Goal: Task Accomplishment & Management: Use online tool/utility

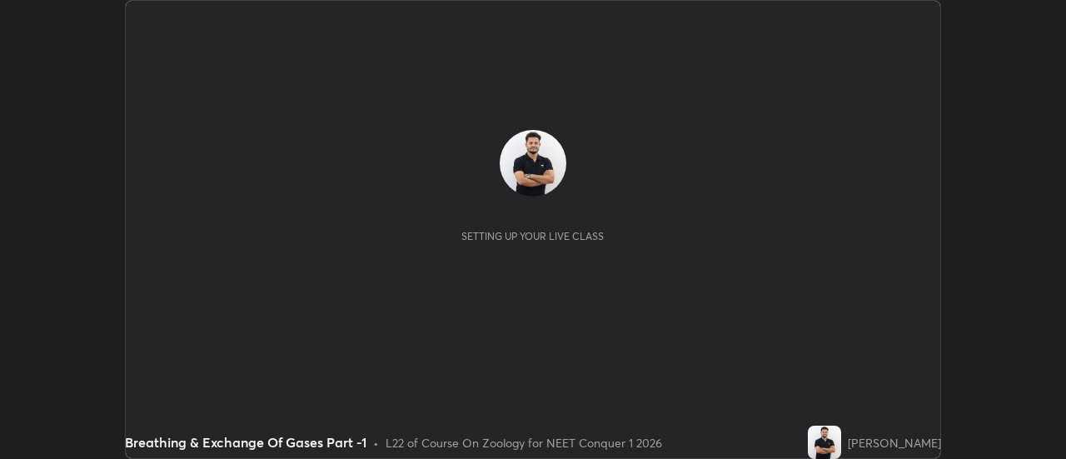
scroll to position [459, 1066]
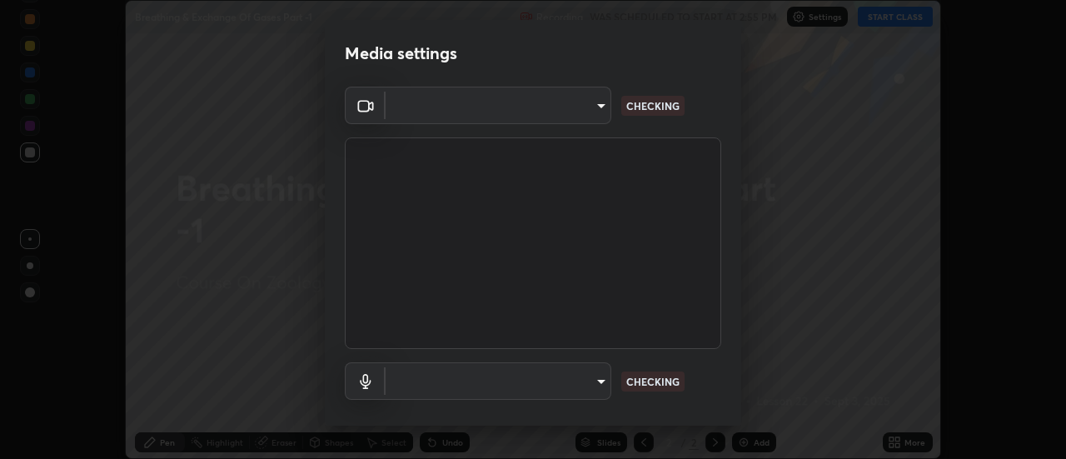
type input "0be616c92c2879d8fe19306c4b8383fc9b13f77197a30f876870ce6c7906effd"
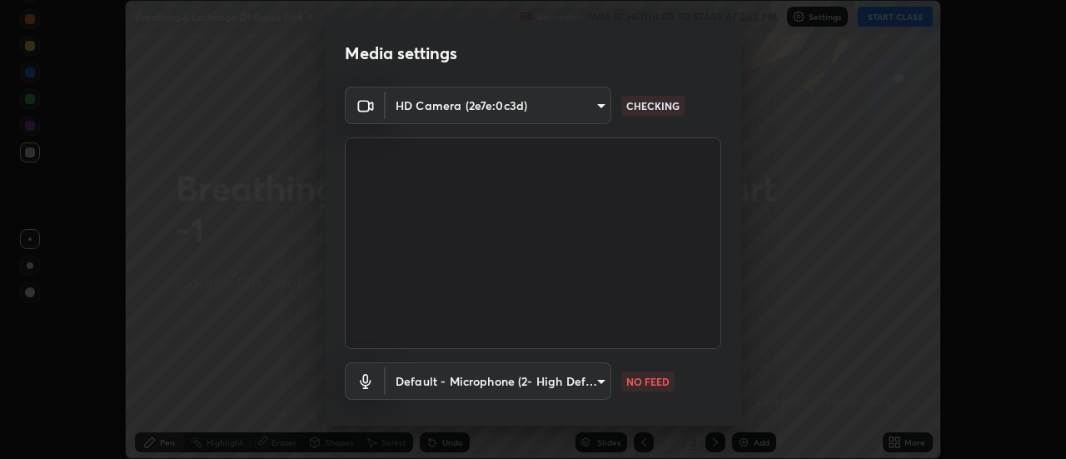
click at [584, 382] on body "Erase all Breathing & Exchange Of Gases Part -1 Recording WAS SCHEDULED TO STAR…" at bounding box center [533, 229] width 1066 height 459
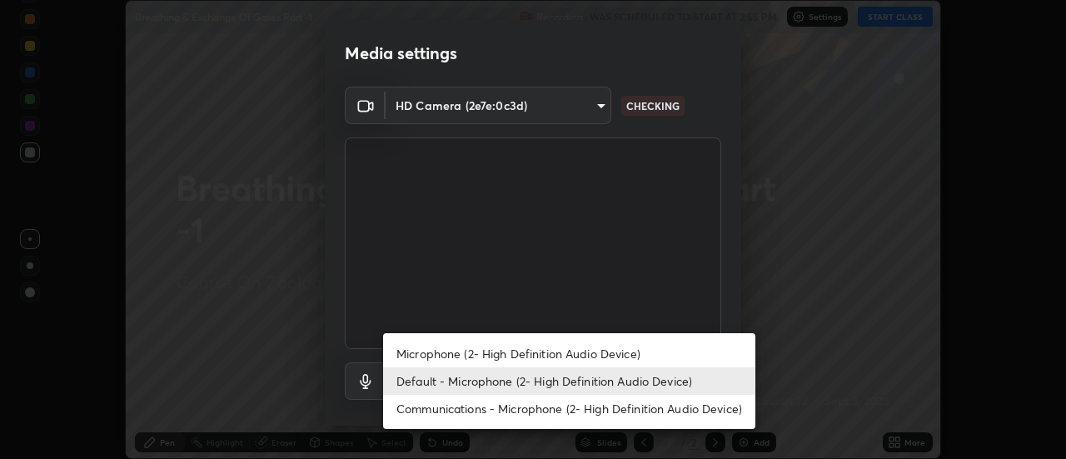
click at [558, 353] on li "Microphone (2- High Definition Audio Device)" at bounding box center [569, 353] width 372 height 27
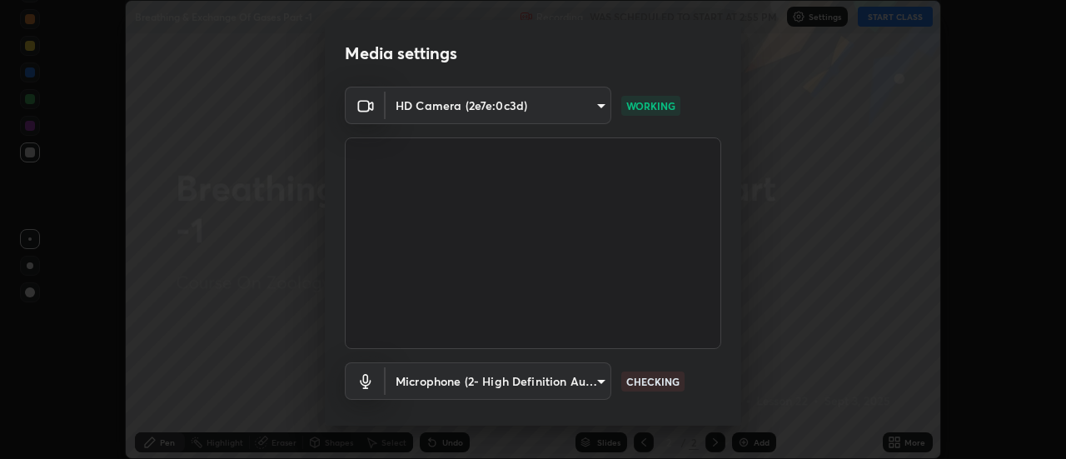
click at [555, 384] on body "Erase all Breathing & Exchange Of Gases Part -1 Recording WAS SCHEDULED TO STAR…" at bounding box center [533, 229] width 1066 height 459
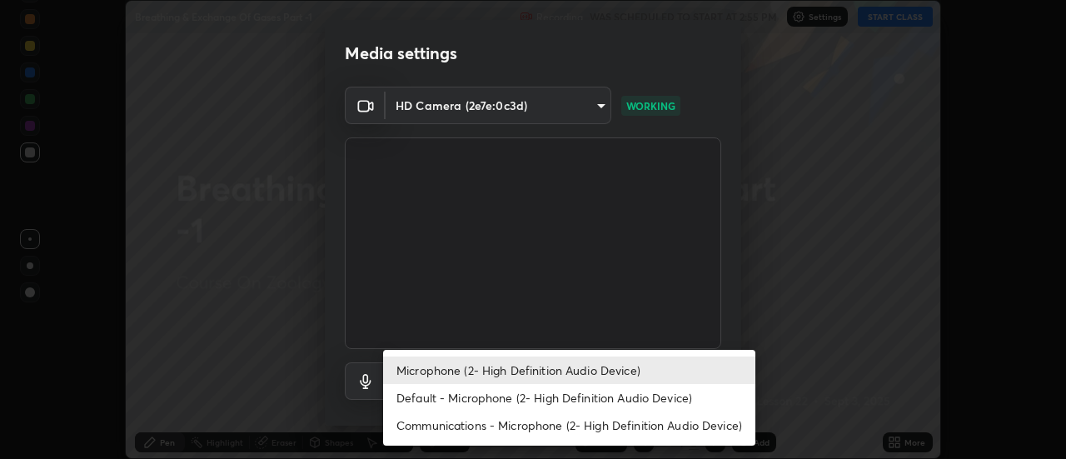
click at [538, 395] on li "Default - Microphone (2- High Definition Audio Device)" at bounding box center [569, 397] width 372 height 27
type input "default"
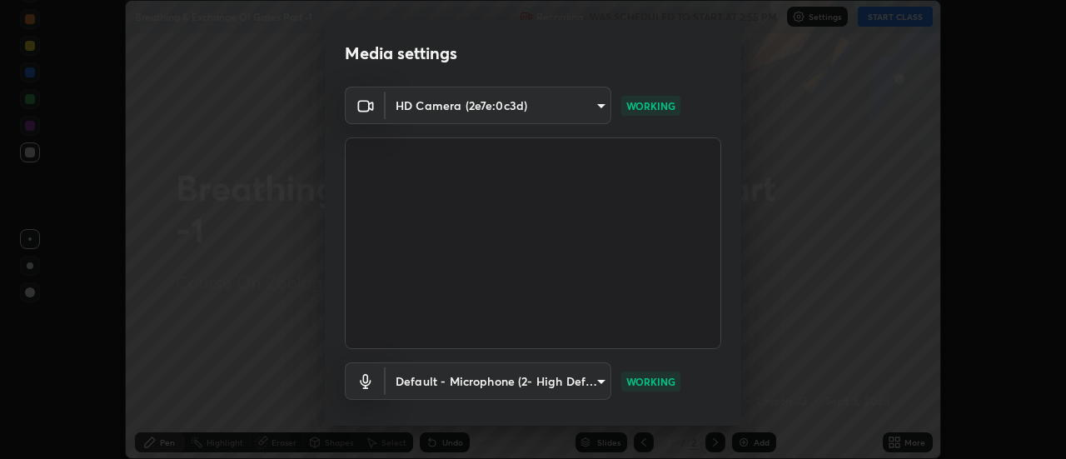
scroll to position [87, 0]
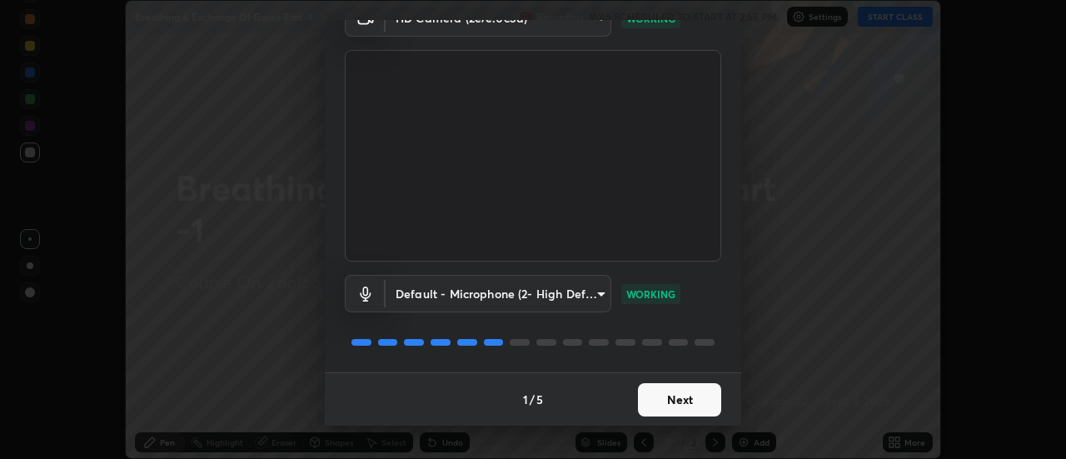
click at [682, 397] on button "Next" at bounding box center [679, 399] width 83 height 33
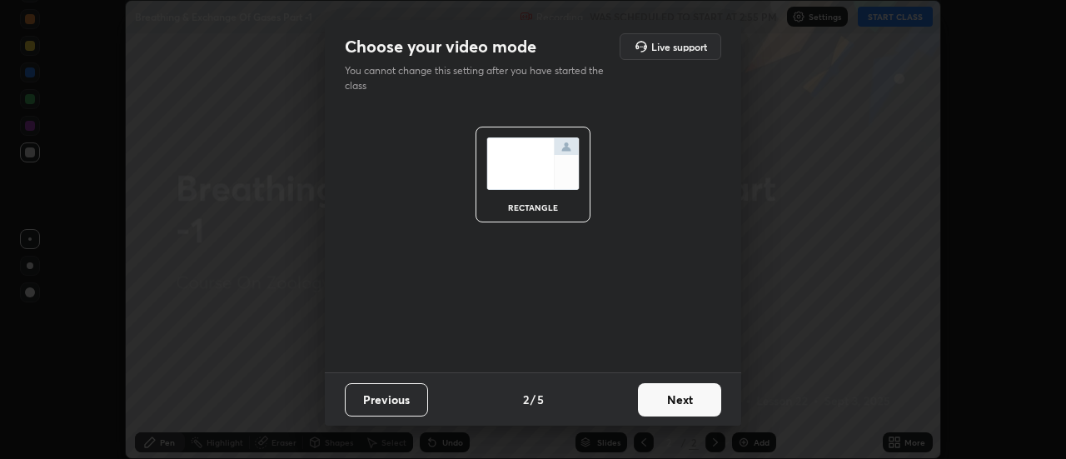
click at [688, 398] on button "Next" at bounding box center [679, 399] width 83 height 33
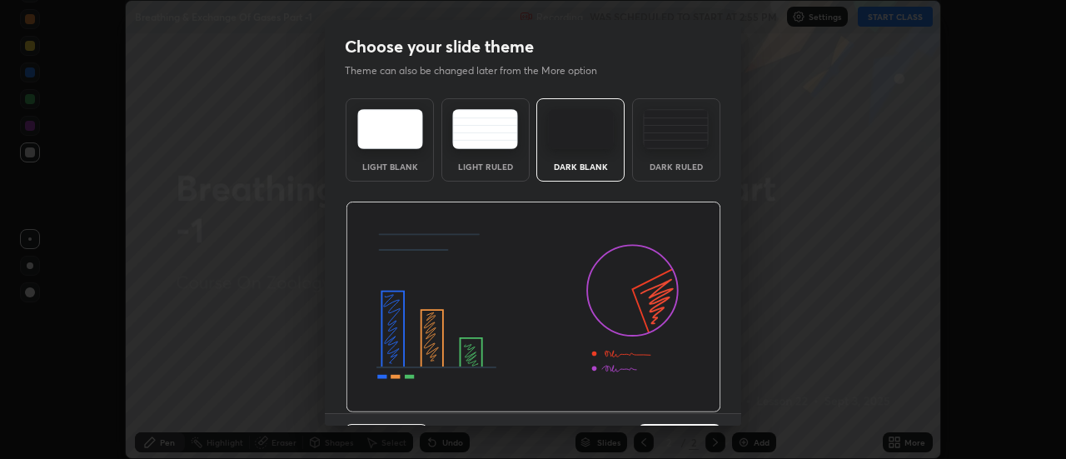
scroll to position [41, 0]
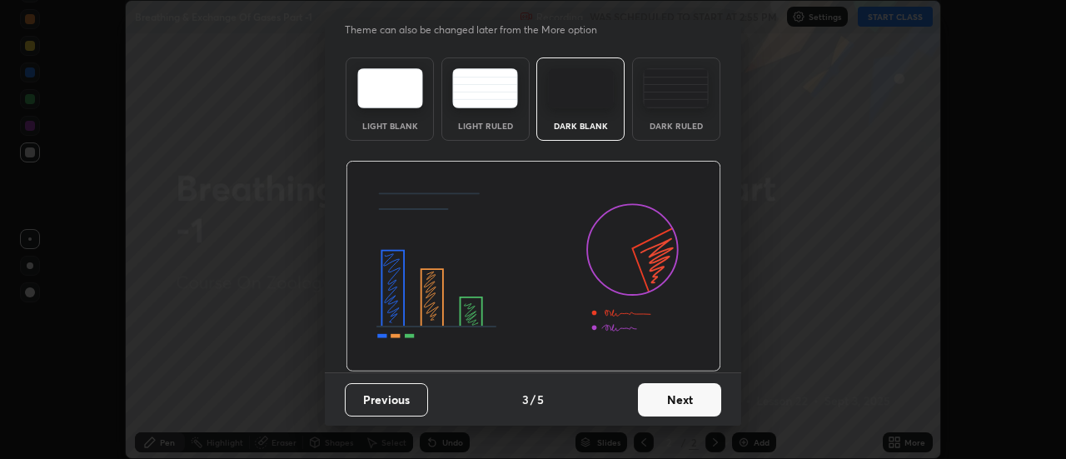
click at [700, 404] on button "Next" at bounding box center [679, 399] width 83 height 33
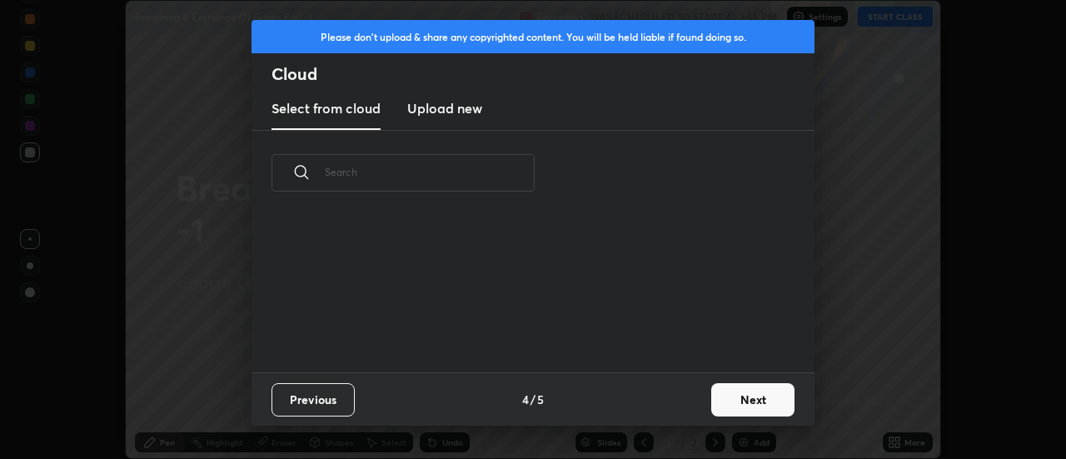
scroll to position [0, 0]
click at [733, 406] on button "Next" at bounding box center [753, 399] width 83 height 33
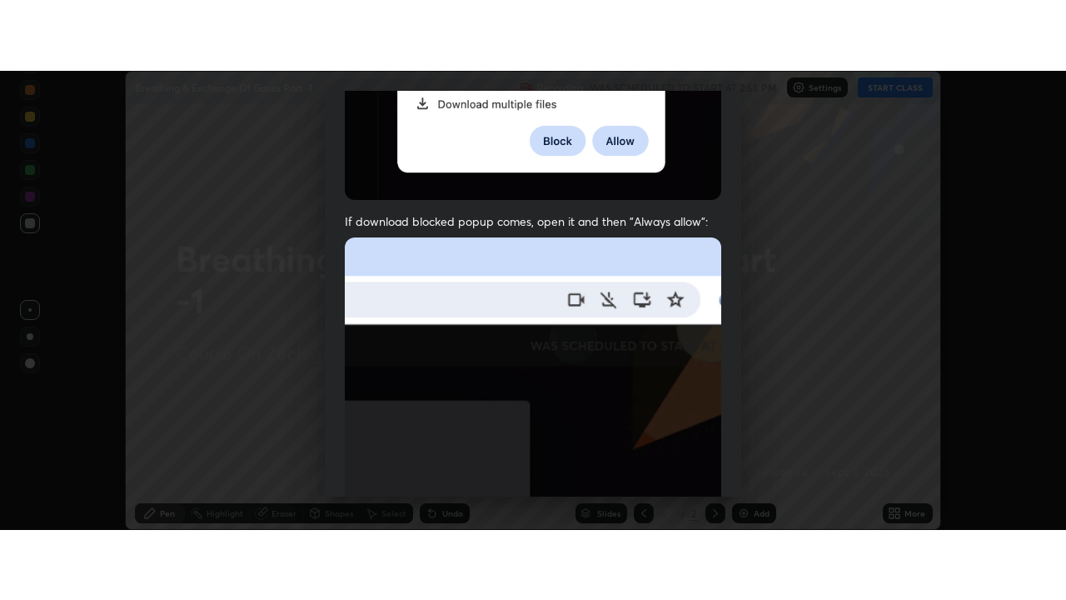
scroll to position [427, 0]
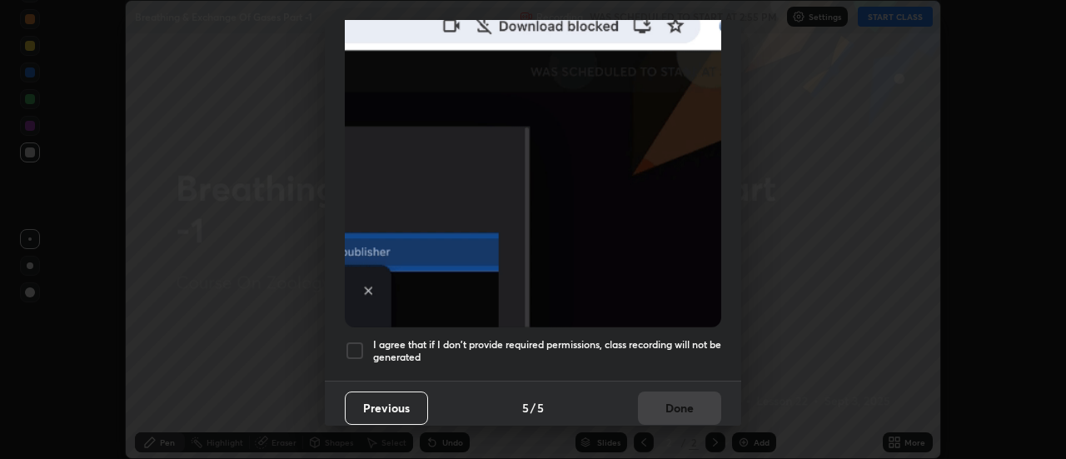
click at [351, 342] on div at bounding box center [355, 351] width 20 height 20
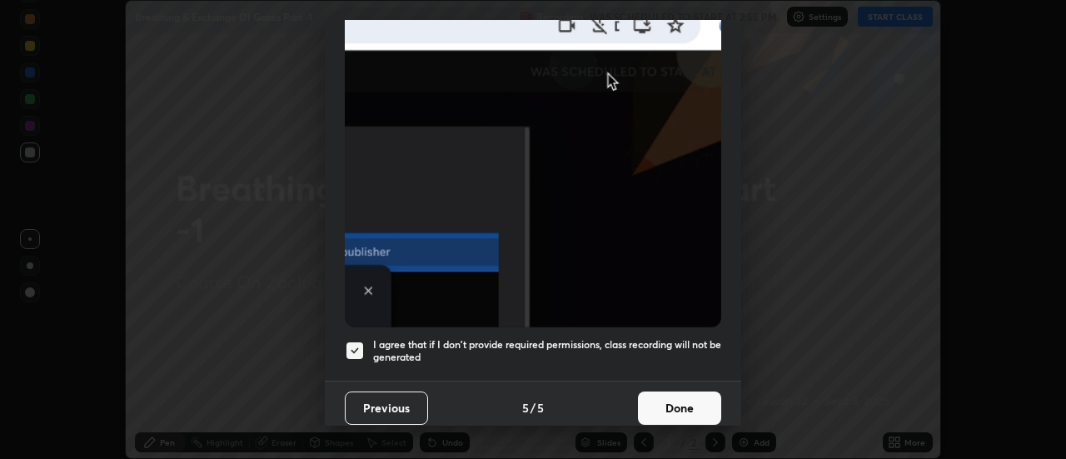
click at [654, 401] on button "Done" at bounding box center [679, 408] width 83 height 33
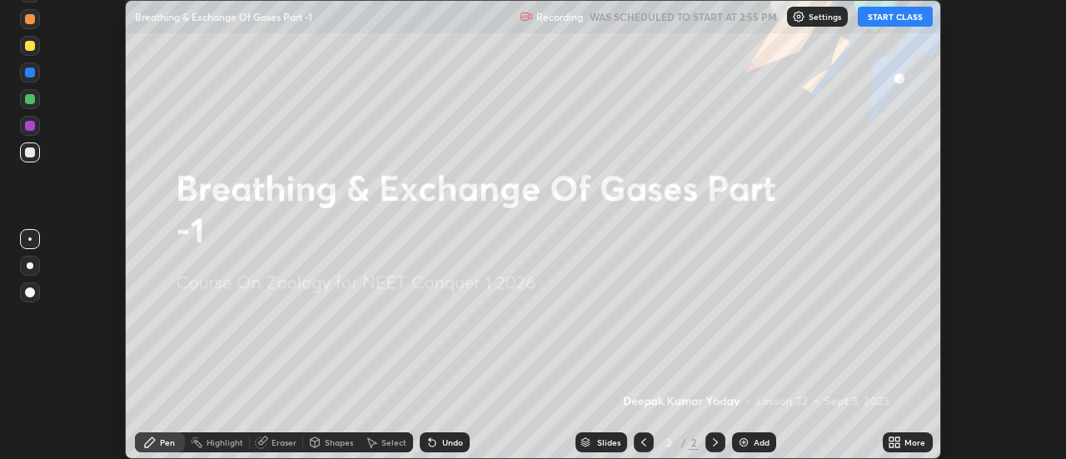
click at [898, 445] on icon at bounding box center [899, 445] width 4 height 4
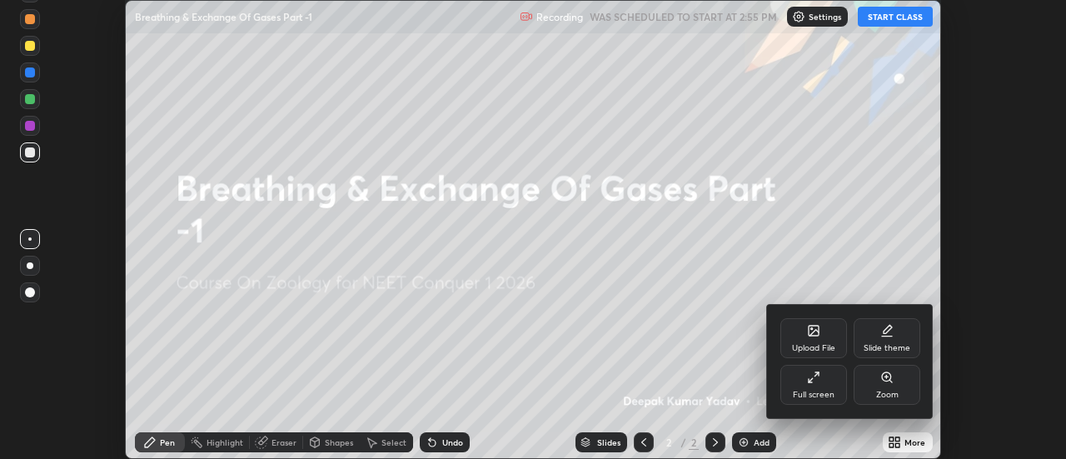
click at [815, 383] on icon at bounding box center [813, 377] width 13 height 13
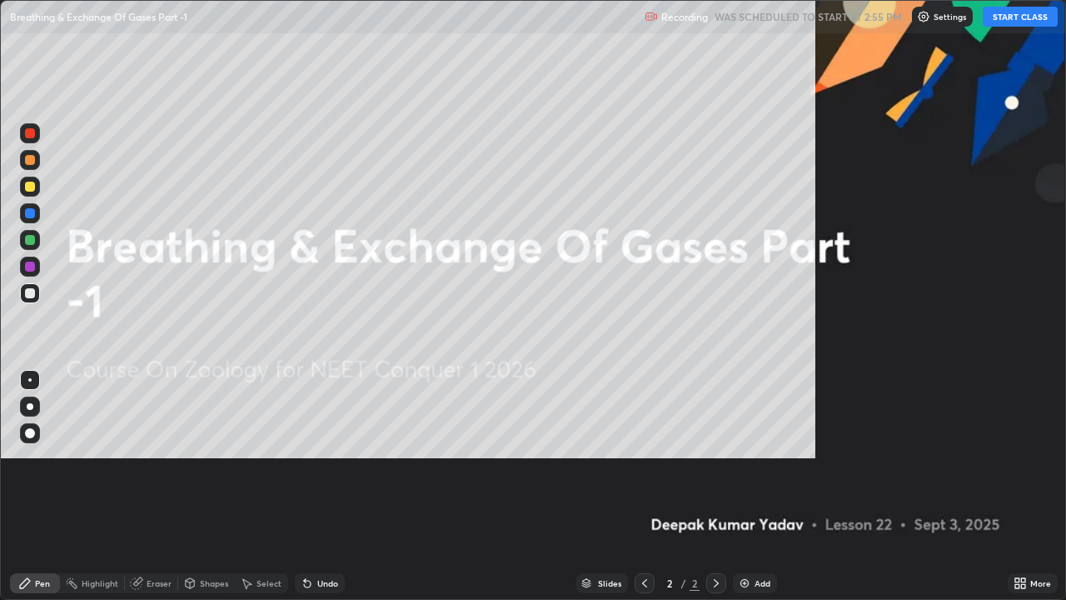
scroll to position [600, 1066]
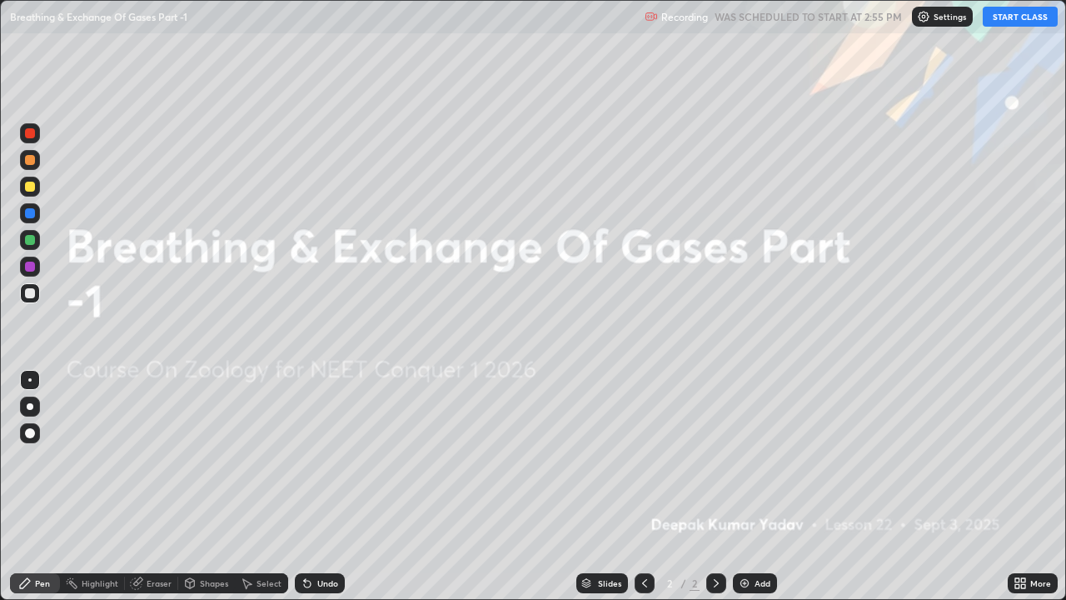
click at [742, 458] on img at bounding box center [744, 583] width 13 height 13
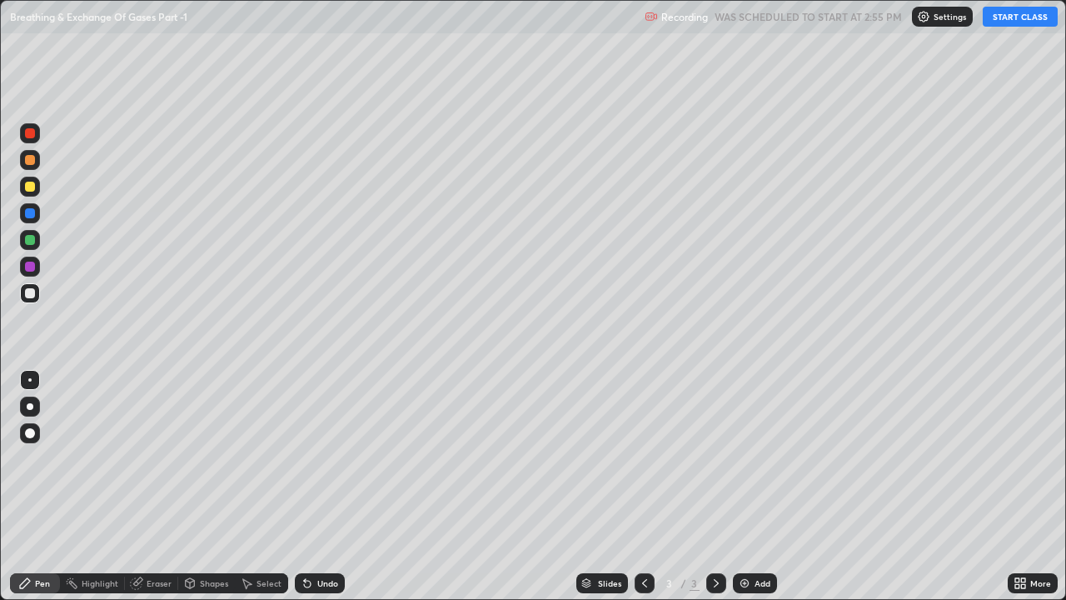
click at [45, 458] on div "Pen" at bounding box center [42, 583] width 15 height 8
click at [1011, 22] on button "START CLASS" at bounding box center [1020, 17] width 75 height 20
click at [32, 432] on div at bounding box center [30, 433] width 10 height 10
click at [34, 240] on div at bounding box center [30, 240] width 10 height 10
click at [31, 182] on div at bounding box center [30, 187] width 10 height 10
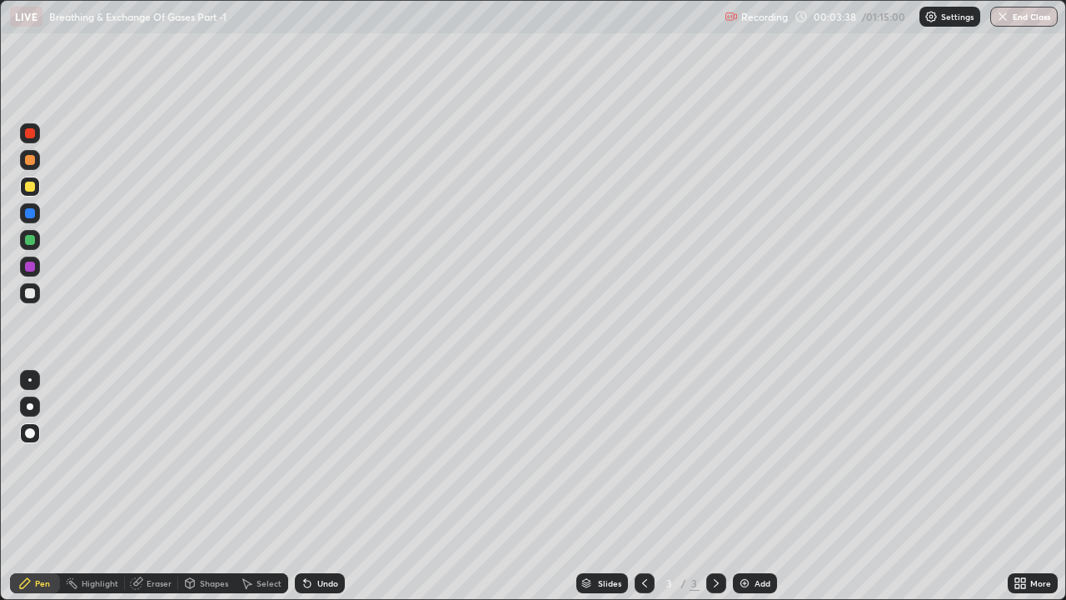
click at [33, 242] on div at bounding box center [30, 240] width 10 height 10
click at [22, 243] on div at bounding box center [30, 240] width 20 height 20
click at [31, 188] on div at bounding box center [30, 187] width 10 height 10
click at [32, 293] on div at bounding box center [30, 293] width 10 height 10
click at [32, 162] on div at bounding box center [30, 160] width 10 height 10
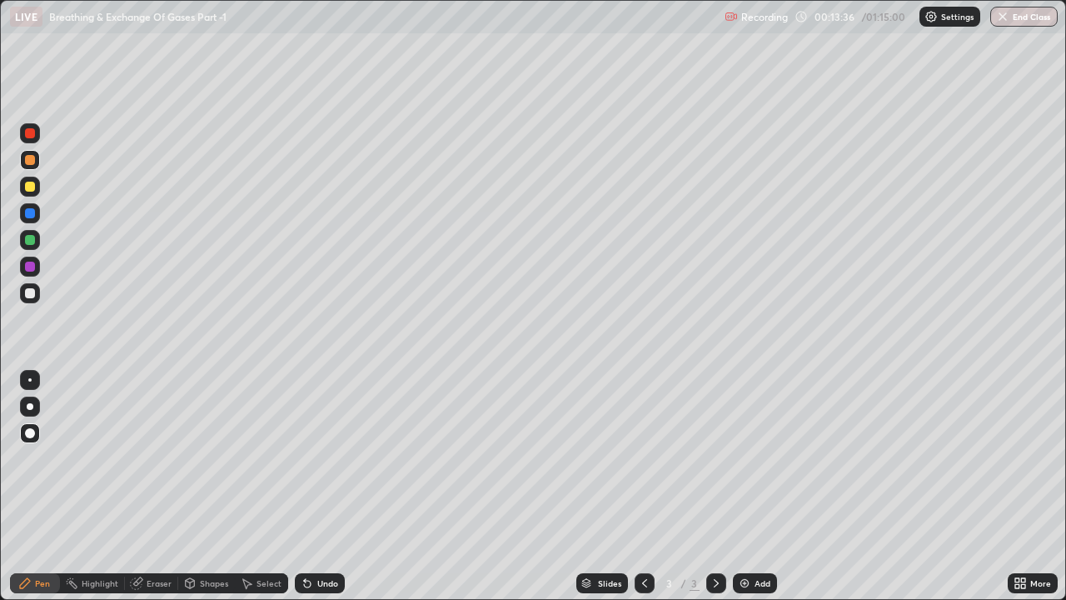
click at [29, 130] on div at bounding box center [30, 133] width 10 height 10
click at [748, 458] on img at bounding box center [744, 583] width 13 height 13
click at [31, 288] on div at bounding box center [30, 293] width 10 height 10
click at [30, 137] on div at bounding box center [30, 133] width 10 height 10
click at [31, 214] on div at bounding box center [30, 213] width 10 height 10
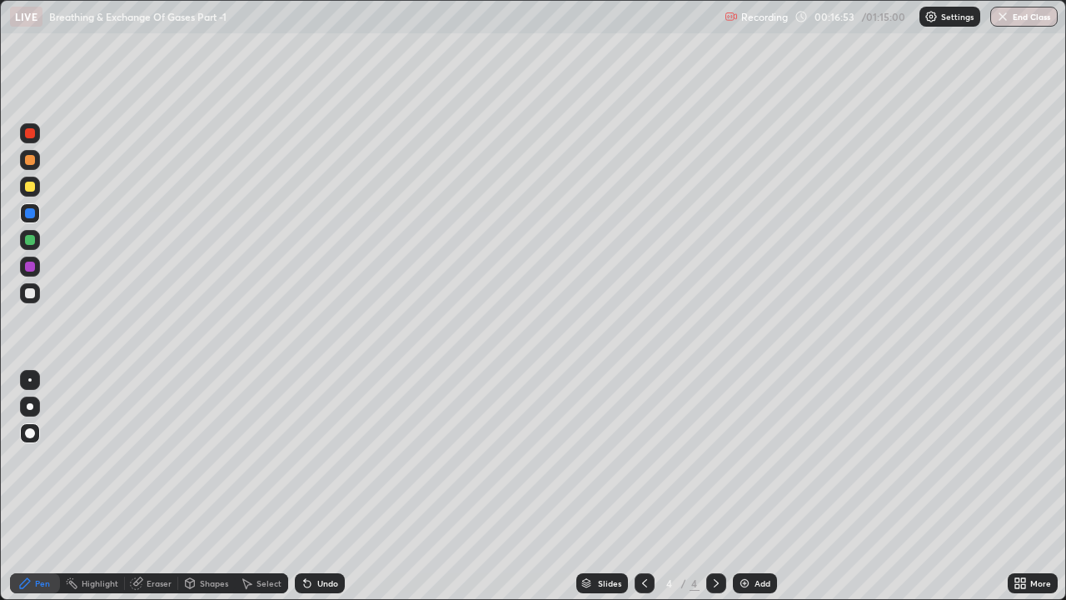
click at [28, 189] on div at bounding box center [30, 187] width 10 height 10
click at [29, 247] on div at bounding box center [30, 240] width 20 height 20
click at [31, 189] on div at bounding box center [30, 187] width 10 height 10
click at [33, 267] on div at bounding box center [30, 267] width 10 height 10
click at [30, 212] on div at bounding box center [30, 213] width 10 height 10
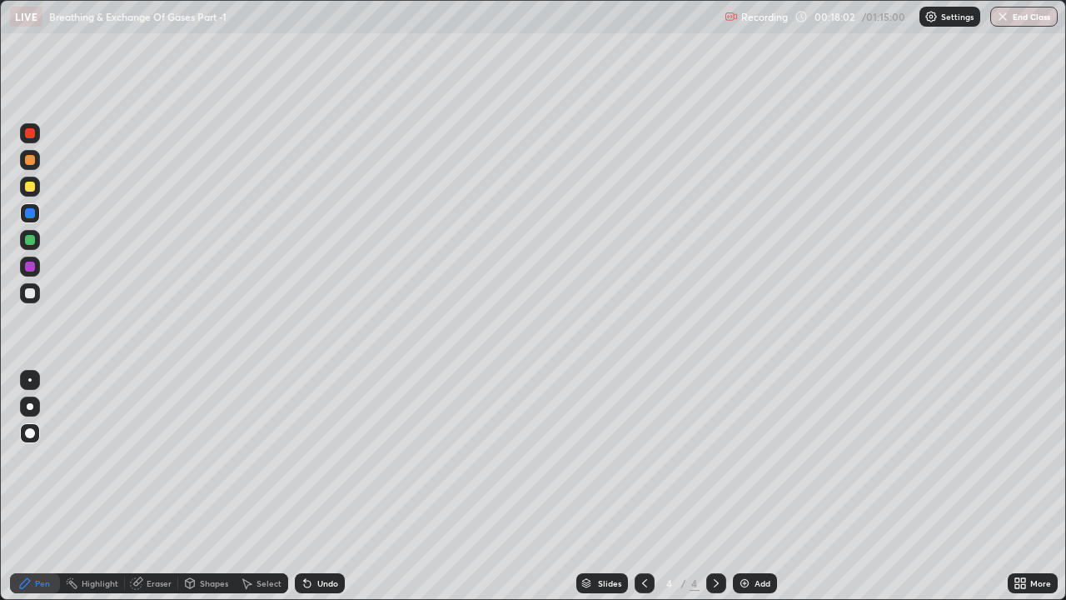
click at [34, 293] on div at bounding box center [30, 293] width 10 height 10
click at [29, 160] on div at bounding box center [30, 160] width 10 height 10
click at [21, 238] on div at bounding box center [30, 240] width 20 height 20
click at [30, 134] on div at bounding box center [30, 133] width 10 height 10
click at [307, 458] on icon at bounding box center [307, 584] width 7 height 7
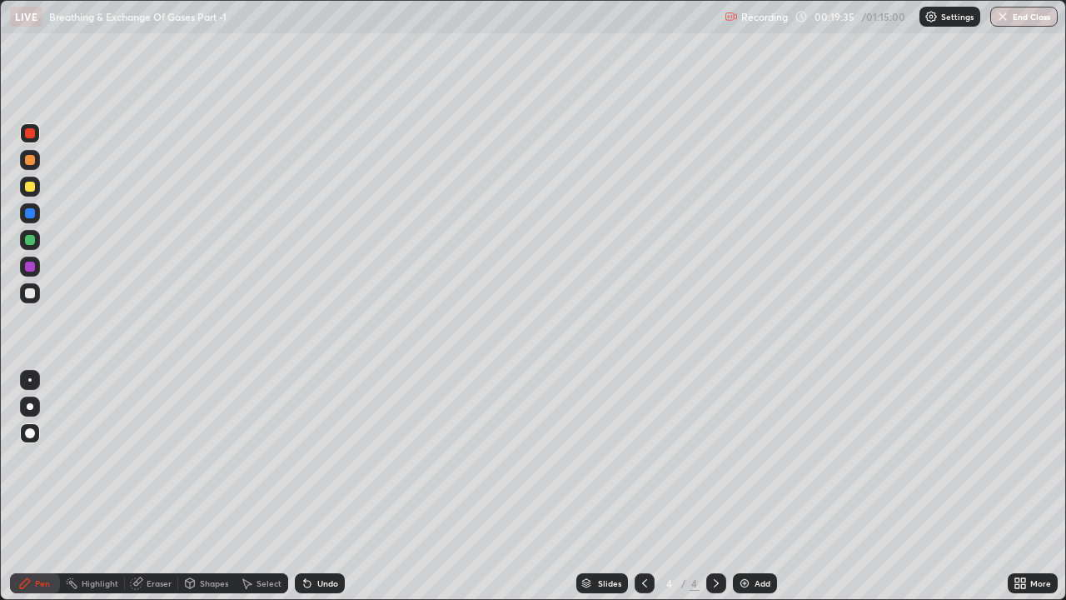
click at [305, 458] on icon at bounding box center [307, 584] width 7 height 7
click at [309, 458] on icon at bounding box center [307, 583] width 13 height 13
click at [29, 241] on div at bounding box center [30, 240] width 10 height 10
click at [29, 212] on div at bounding box center [30, 213] width 10 height 10
click at [34, 132] on div at bounding box center [30, 133] width 10 height 10
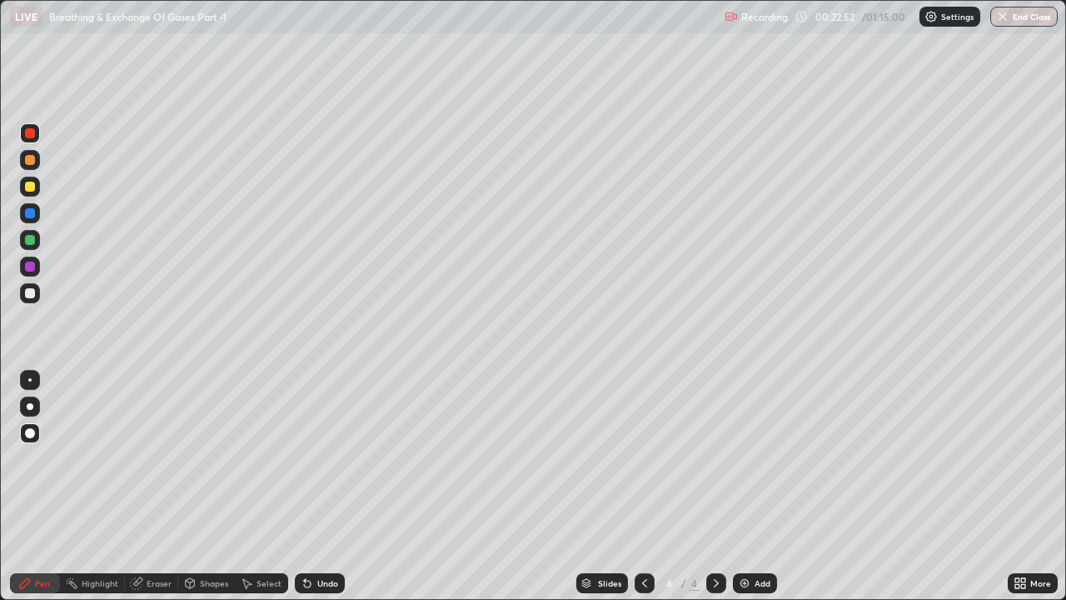
click at [31, 213] on div at bounding box center [30, 213] width 10 height 10
click at [37, 293] on div at bounding box center [30, 293] width 20 height 20
click at [652, 458] on div at bounding box center [645, 583] width 20 height 20
click at [642, 458] on icon at bounding box center [644, 583] width 13 height 13
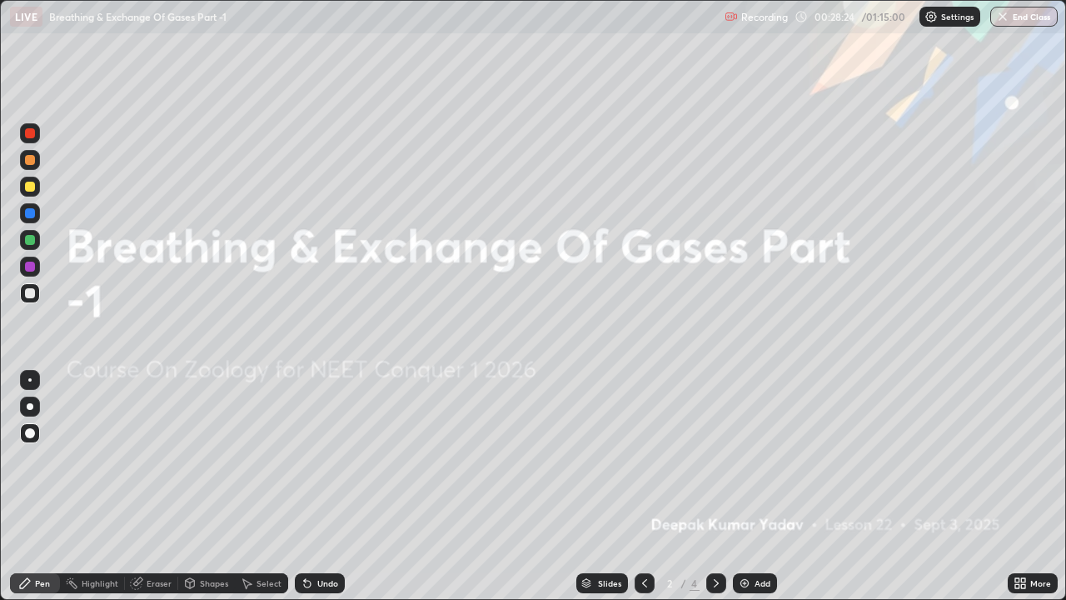
click at [711, 458] on icon at bounding box center [716, 583] width 13 height 13
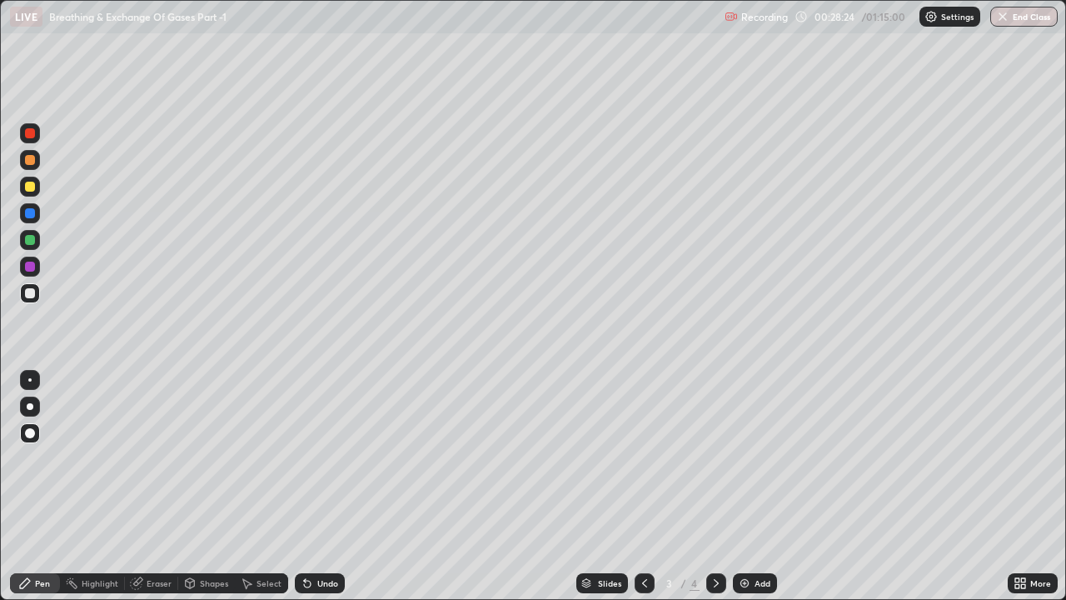
click at [715, 458] on icon at bounding box center [716, 583] width 13 height 13
click at [738, 458] on img at bounding box center [744, 583] width 13 height 13
click at [31, 240] on div at bounding box center [30, 240] width 10 height 10
click at [29, 187] on div at bounding box center [30, 187] width 10 height 10
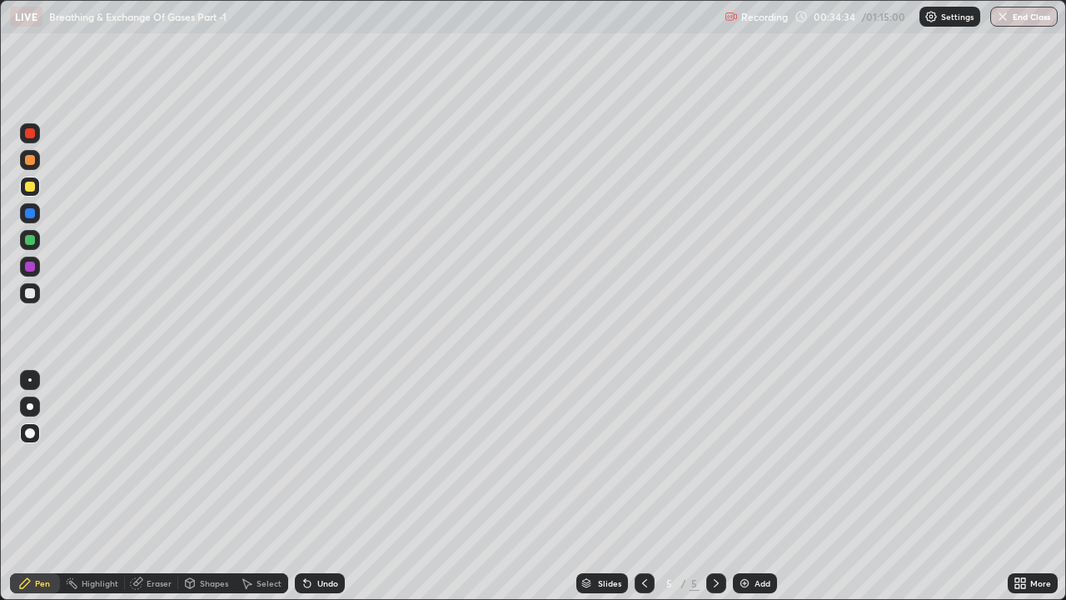
click at [36, 162] on div at bounding box center [30, 160] width 20 height 20
click at [27, 192] on div at bounding box center [30, 187] width 20 height 20
click at [30, 239] on div at bounding box center [30, 240] width 10 height 10
click at [304, 458] on icon at bounding box center [305, 580] width 2 height 2
click at [30, 294] on div at bounding box center [30, 293] width 10 height 10
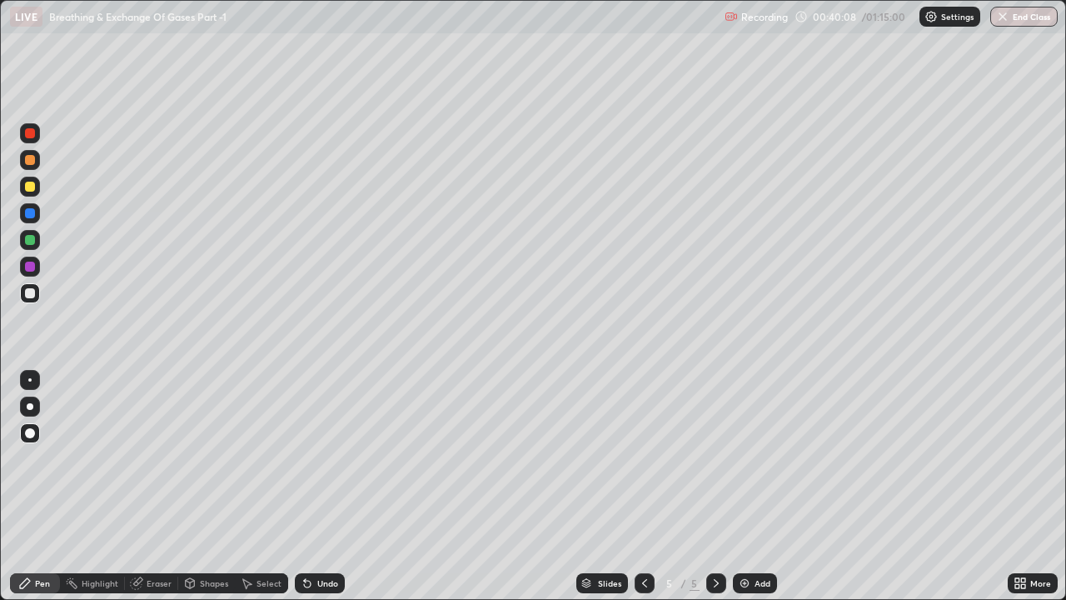
click at [27, 208] on div at bounding box center [30, 213] width 10 height 10
click at [304, 458] on icon at bounding box center [305, 580] width 2 height 2
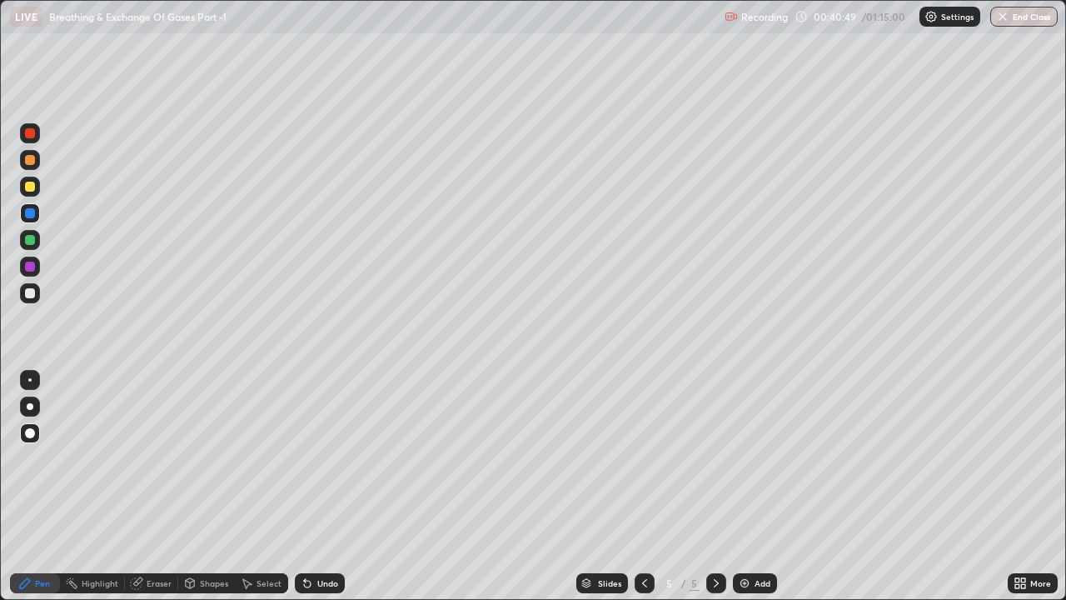
click at [304, 458] on icon at bounding box center [305, 580] width 2 height 2
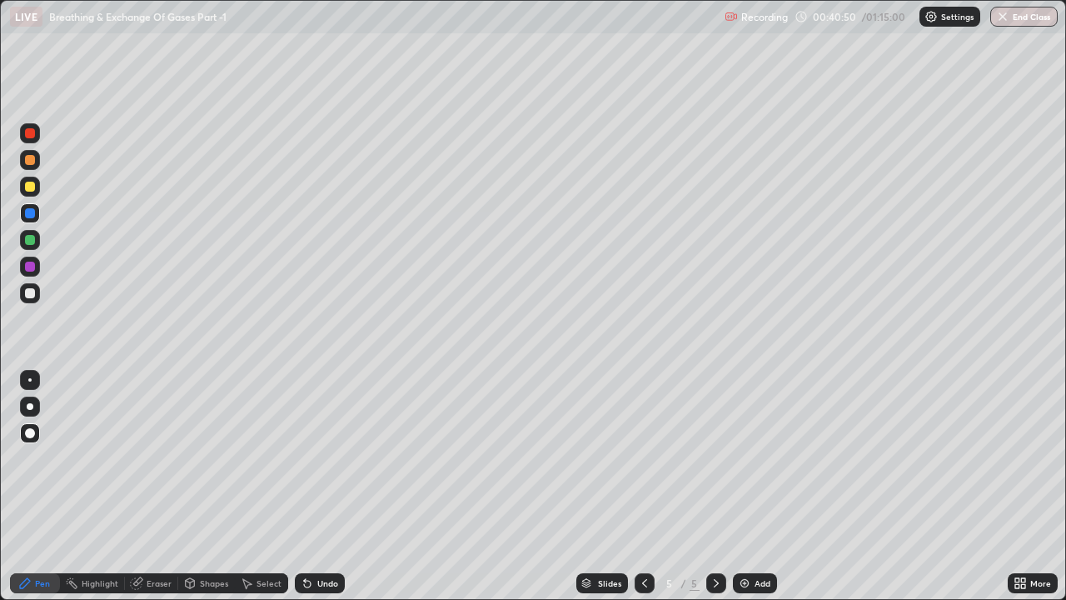
click at [311, 458] on div "Undo" at bounding box center [320, 583] width 50 height 20
click at [312, 458] on icon at bounding box center [307, 583] width 13 height 13
click at [29, 242] on div at bounding box center [30, 240] width 10 height 10
click at [305, 458] on icon at bounding box center [307, 584] width 7 height 7
click at [310, 458] on icon at bounding box center [307, 583] width 13 height 13
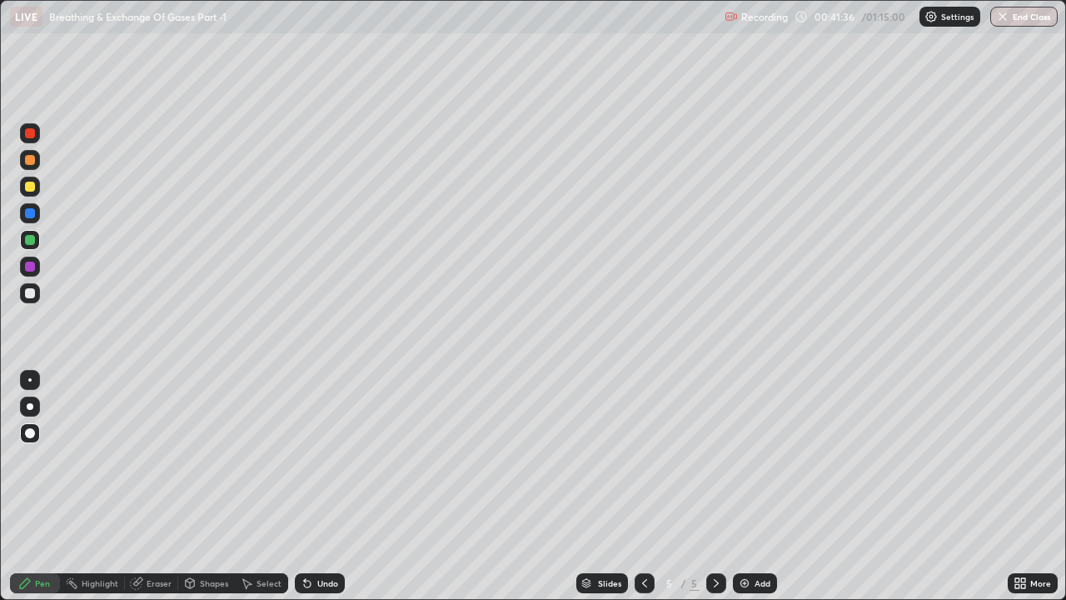
click at [310, 458] on icon at bounding box center [307, 583] width 13 height 13
click at [312, 458] on div "Undo" at bounding box center [320, 583] width 50 height 20
click at [752, 458] on div "Add" at bounding box center [755, 583] width 44 height 20
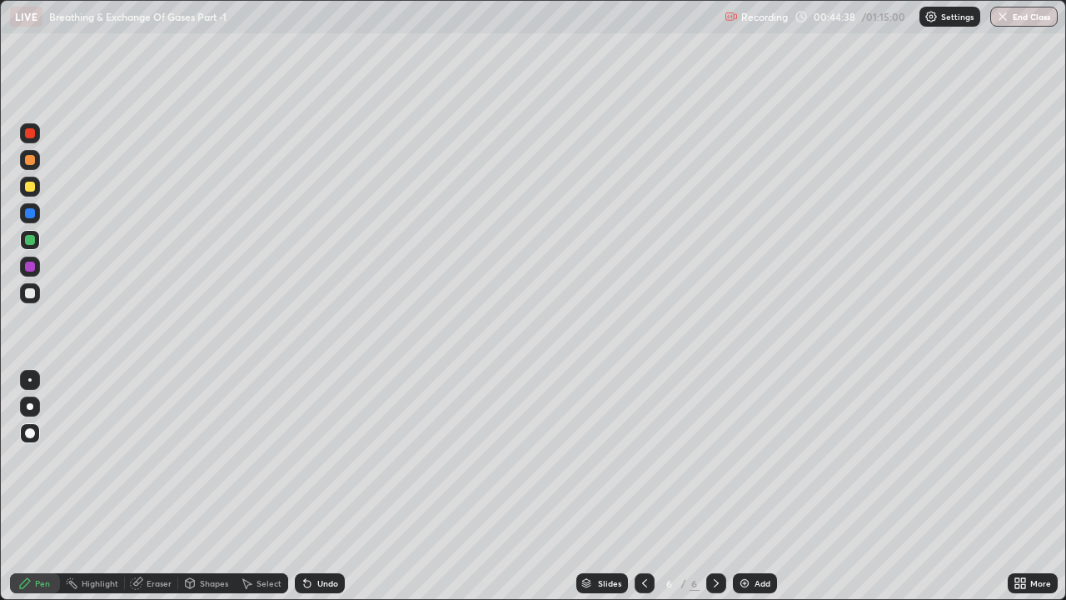
click at [31, 159] on div at bounding box center [30, 160] width 10 height 10
click at [32, 240] on div at bounding box center [30, 240] width 10 height 10
click at [30, 134] on div at bounding box center [30, 133] width 10 height 10
click at [638, 458] on icon at bounding box center [644, 583] width 13 height 13
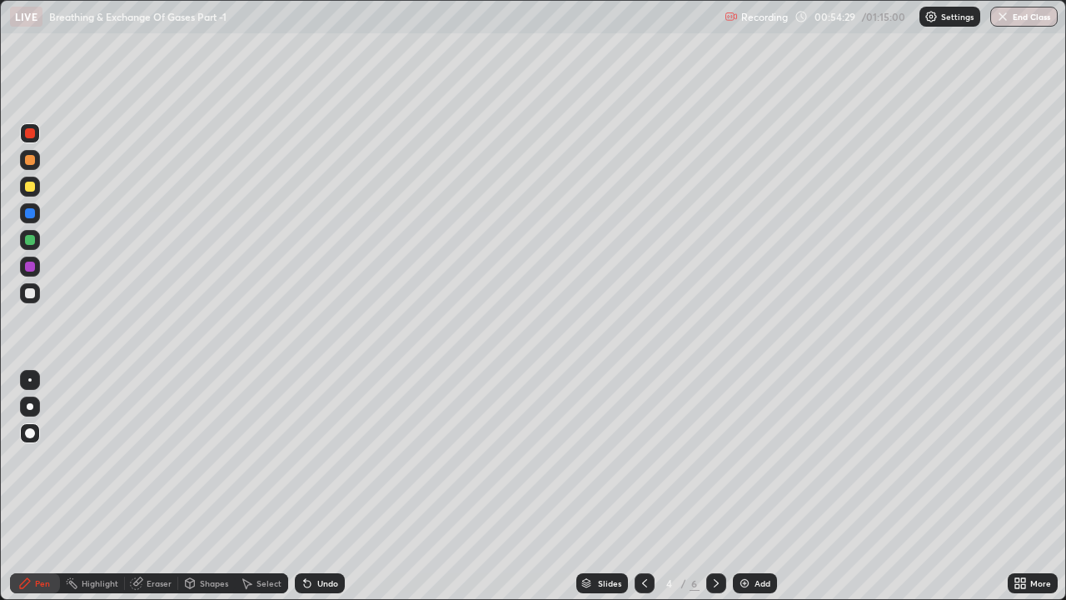
click at [28, 240] on div at bounding box center [30, 240] width 10 height 10
click at [716, 458] on div at bounding box center [717, 583] width 20 height 20
click at [715, 458] on icon at bounding box center [716, 583] width 13 height 13
click at [747, 458] on img at bounding box center [744, 583] width 13 height 13
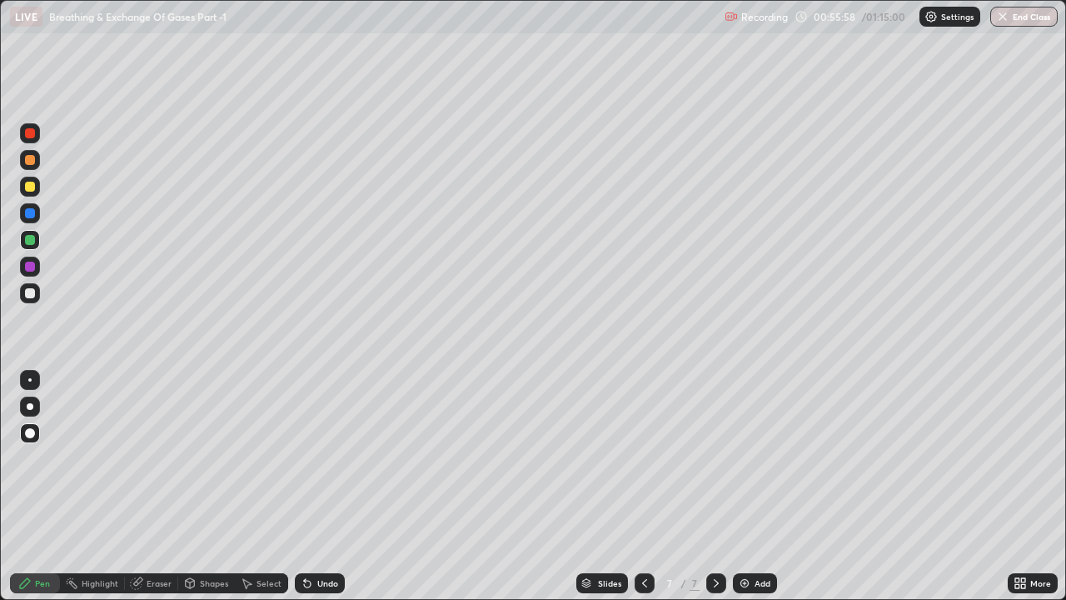
click at [28, 187] on div at bounding box center [30, 187] width 10 height 10
click at [150, 458] on div "Eraser" at bounding box center [151, 583] width 53 height 20
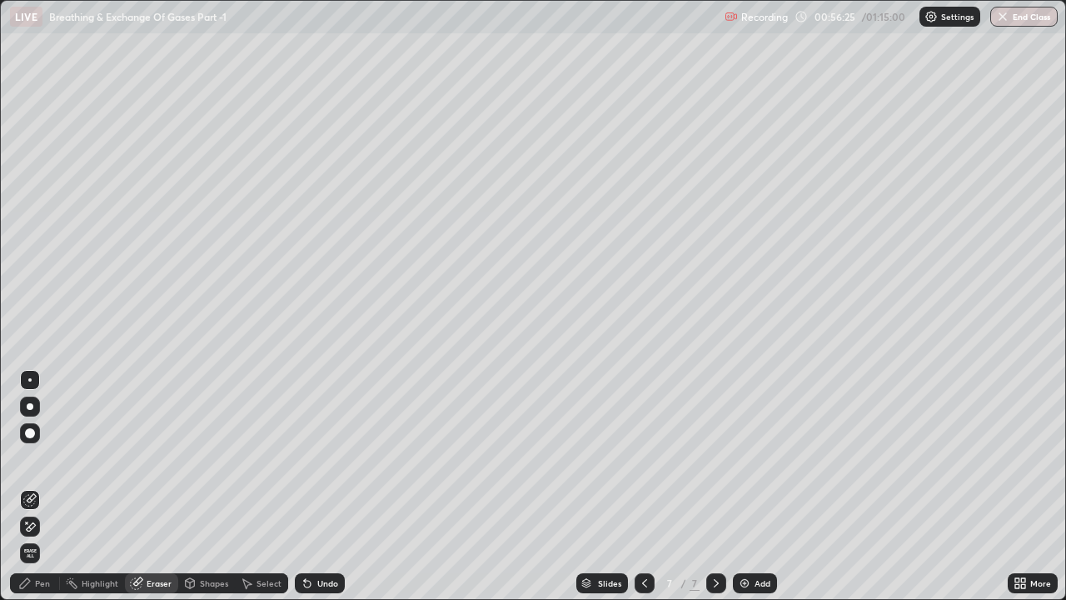
click at [44, 458] on div "Pen" at bounding box center [42, 583] width 15 height 8
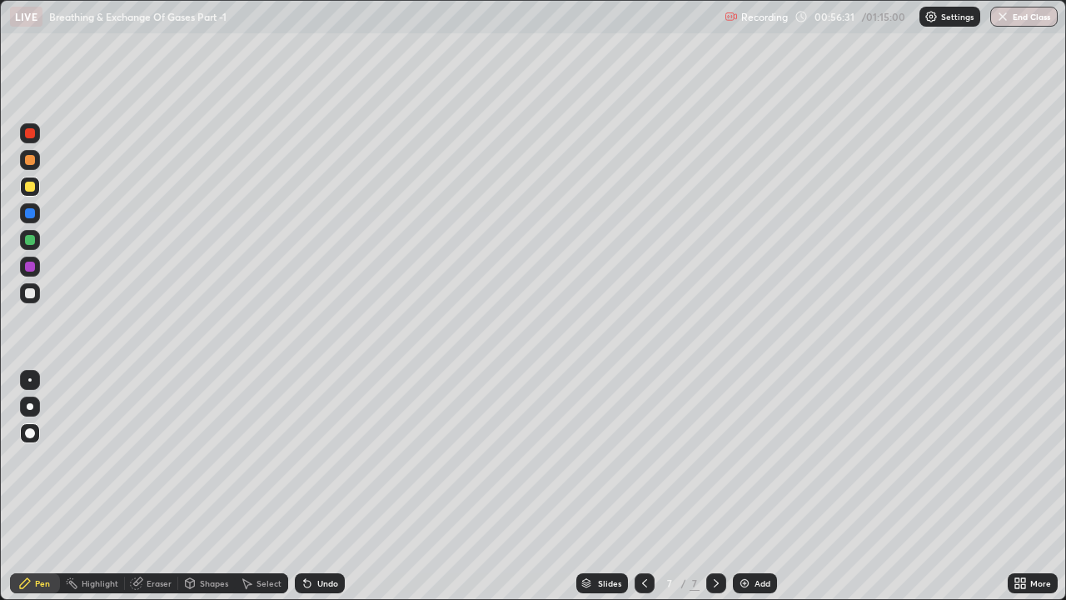
click at [746, 458] on img at bounding box center [744, 583] width 13 height 13
click at [304, 458] on icon at bounding box center [305, 580] width 2 height 2
click at [304, 458] on icon at bounding box center [307, 584] width 7 height 7
click at [305, 458] on icon at bounding box center [307, 584] width 7 height 7
click at [158, 458] on div "Eraser" at bounding box center [151, 583] width 53 height 20
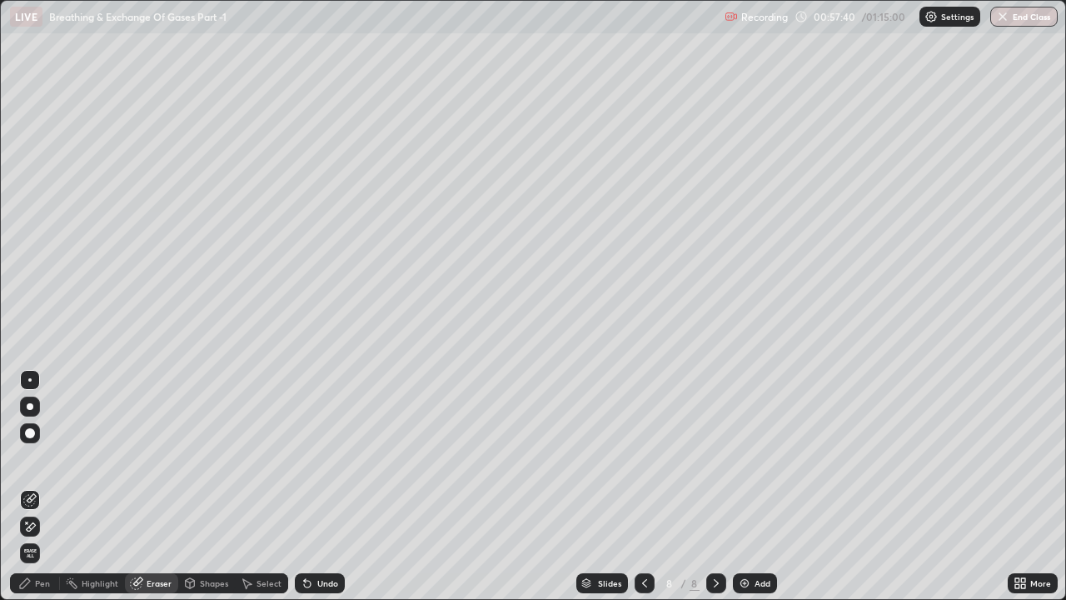
click at [47, 458] on div "Pen" at bounding box center [42, 583] width 15 height 8
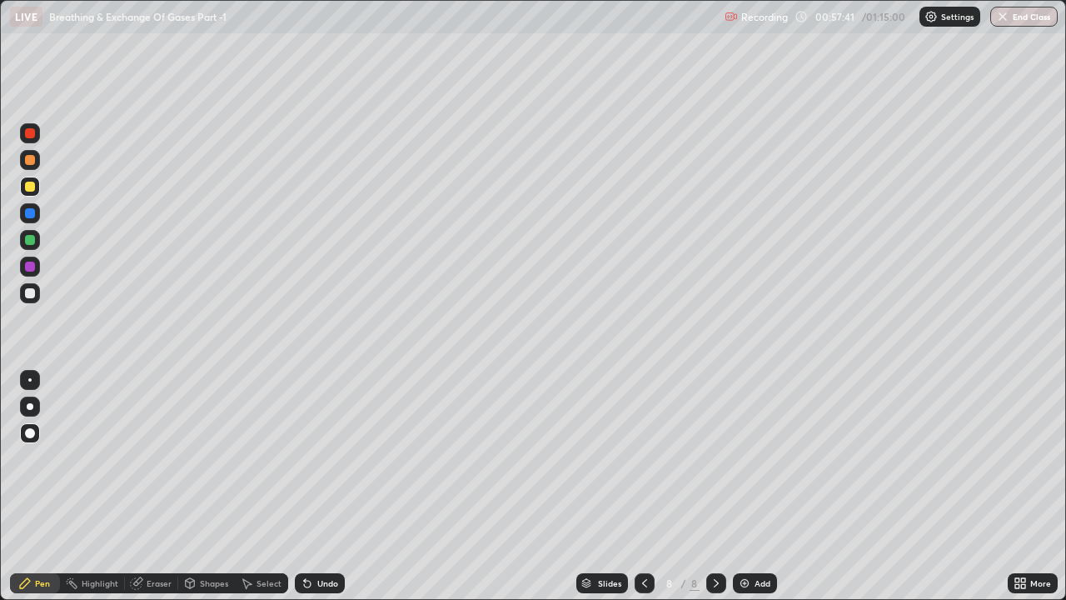
click at [28, 241] on div at bounding box center [30, 240] width 10 height 10
click at [153, 458] on div "Eraser" at bounding box center [159, 583] width 25 height 8
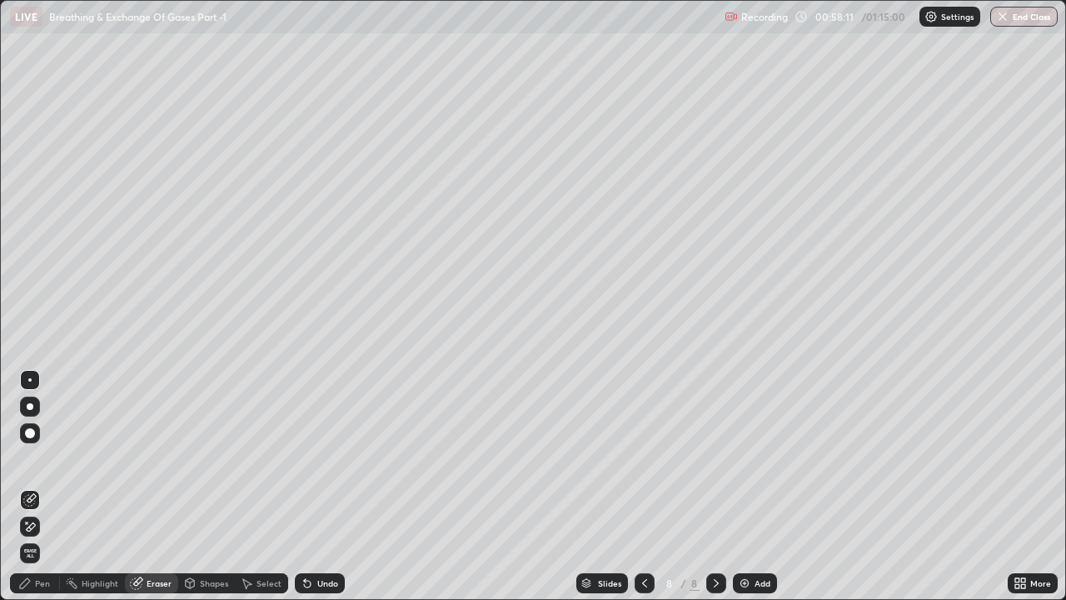
click at [40, 458] on div "Pen" at bounding box center [42, 583] width 15 height 8
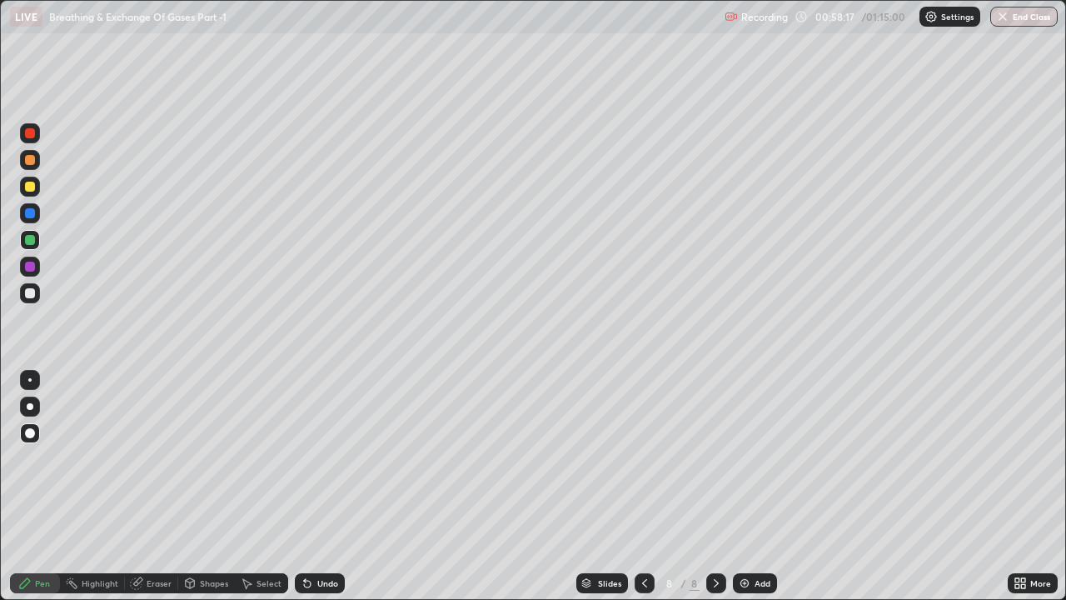
click at [30, 134] on div at bounding box center [30, 133] width 10 height 10
click at [33, 238] on div at bounding box center [30, 240] width 10 height 10
click at [741, 458] on img at bounding box center [744, 583] width 13 height 13
click at [163, 458] on div "Eraser" at bounding box center [159, 583] width 25 height 8
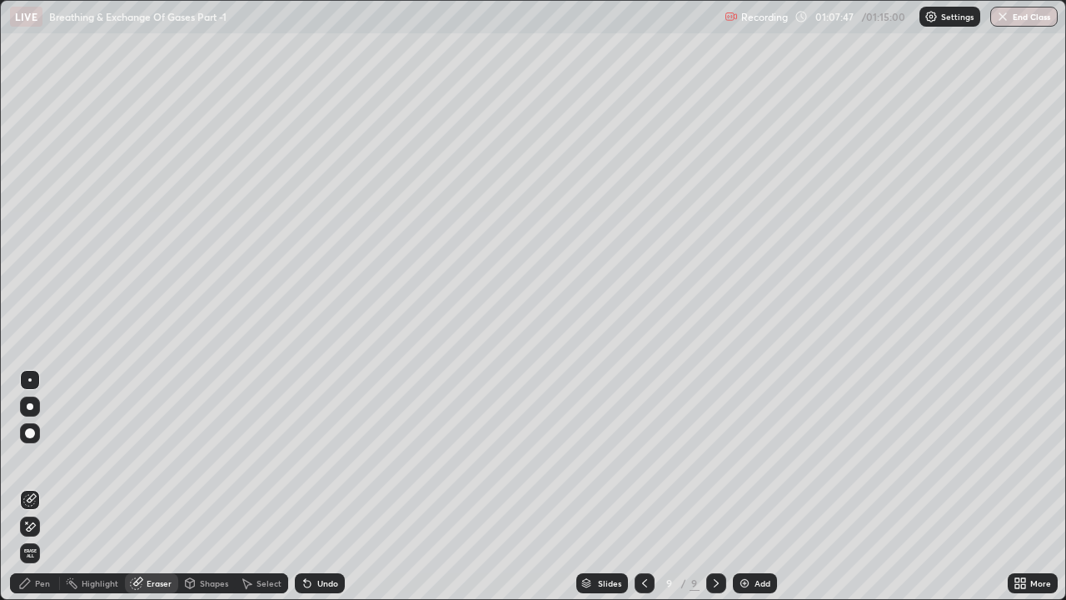
click at [50, 458] on div "Pen" at bounding box center [35, 583] width 50 height 20
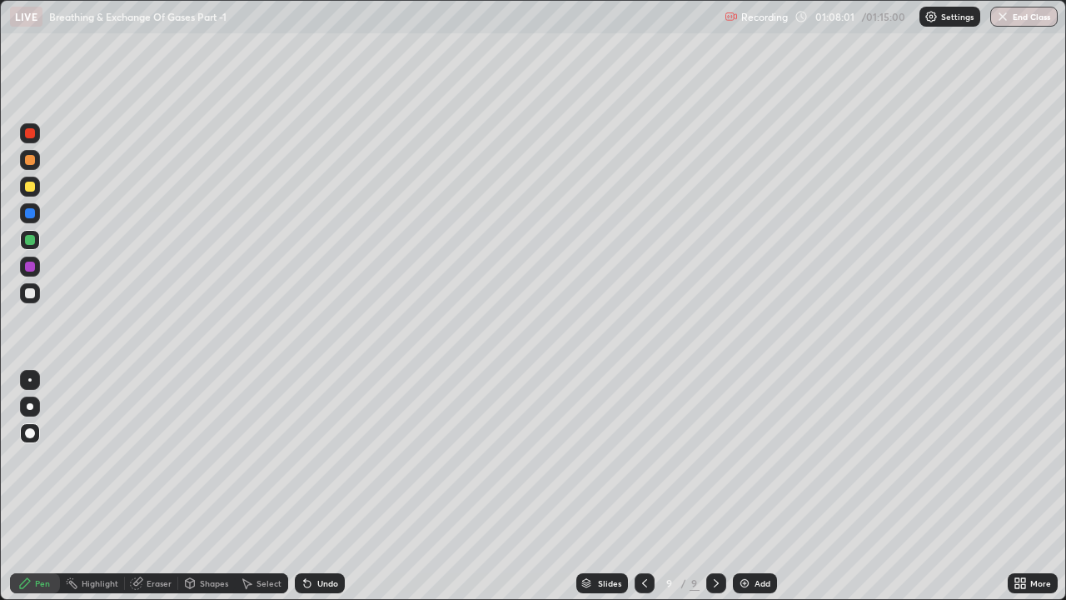
click at [27, 187] on div at bounding box center [30, 187] width 10 height 10
click at [745, 458] on img at bounding box center [744, 583] width 13 height 13
click at [32, 239] on div at bounding box center [30, 240] width 10 height 10
click at [153, 458] on div "Eraser" at bounding box center [159, 583] width 25 height 8
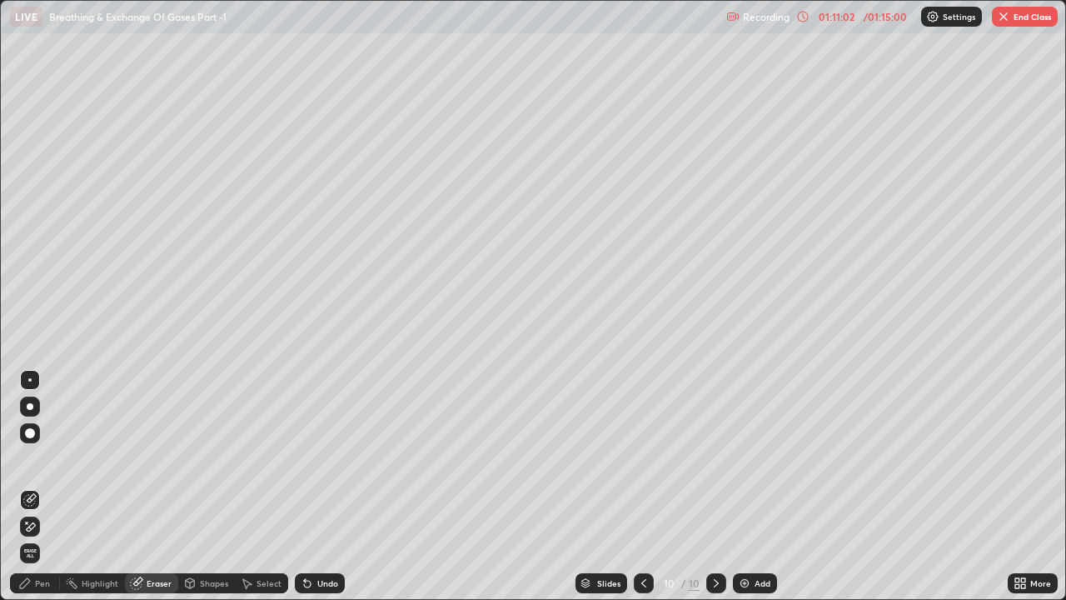
click at [55, 458] on div "Pen" at bounding box center [35, 583] width 50 height 20
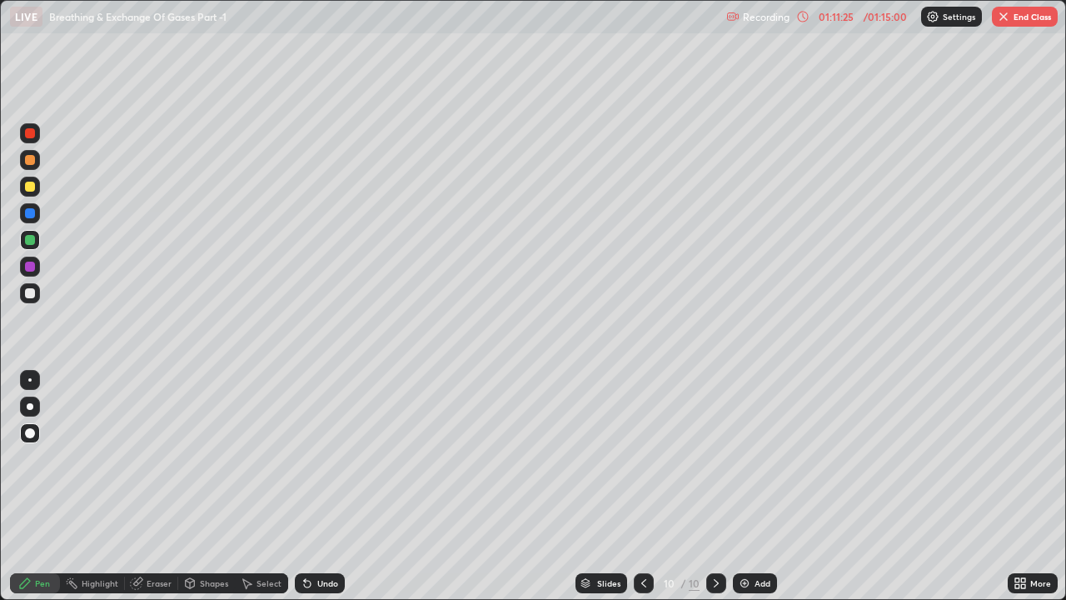
click at [29, 134] on div at bounding box center [30, 133] width 10 height 10
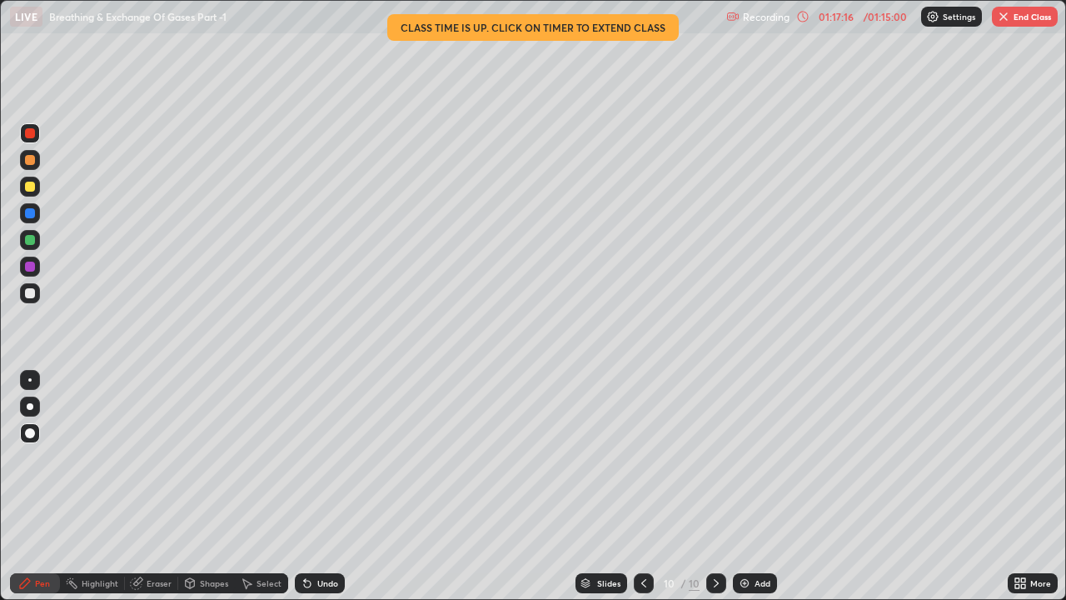
click at [643, 458] on icon at bounding box center [643, 583] width 13 height 13
click at [645, 458] on icon at bounding box center [643, 583] width 13 height 13
click at [642, 458] on icon at bounding box center [643, 583] width 13 height 13
click at [644, 458] on icon at bounding box center [643, 583] width 13 height 13
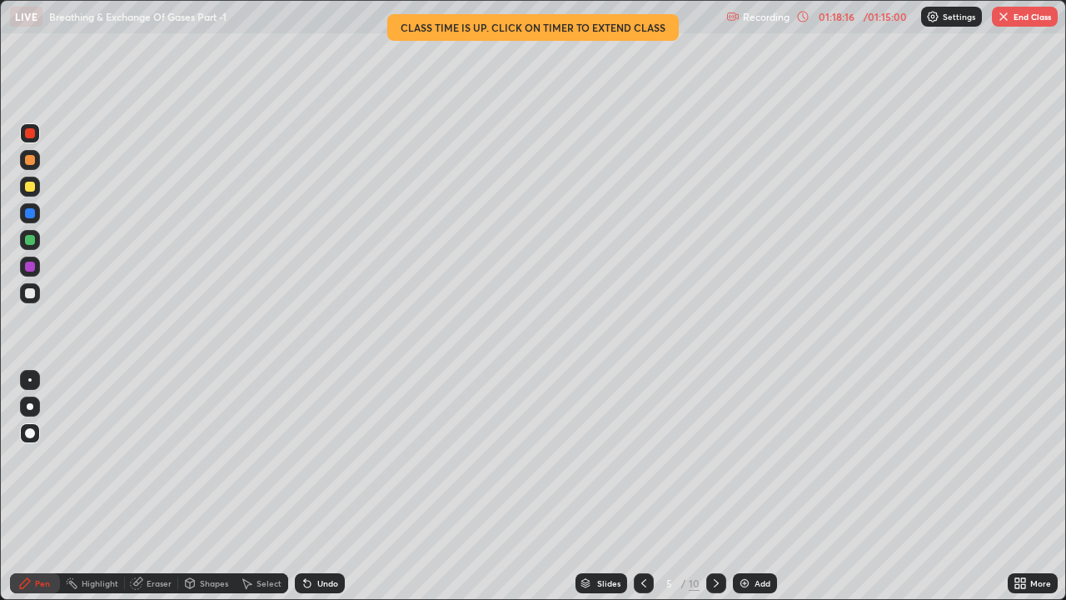
click at [1021, 12] on button "End Class" at bounding box center [1025, 17] width 66 height 20
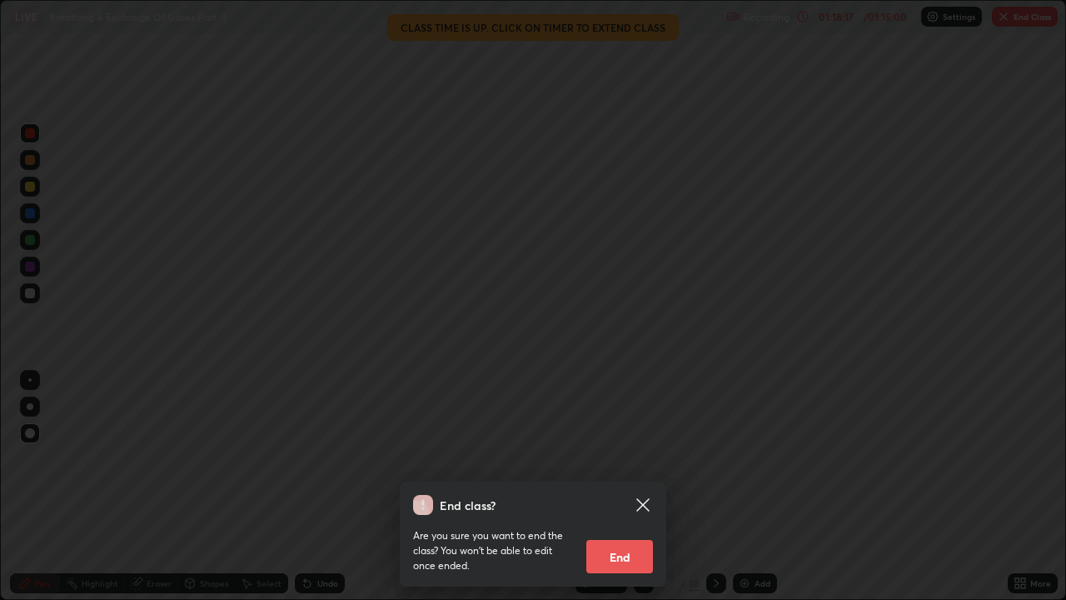
click at [632, 458] on button "End" at bounding box center [620, 556] width 67 height 33
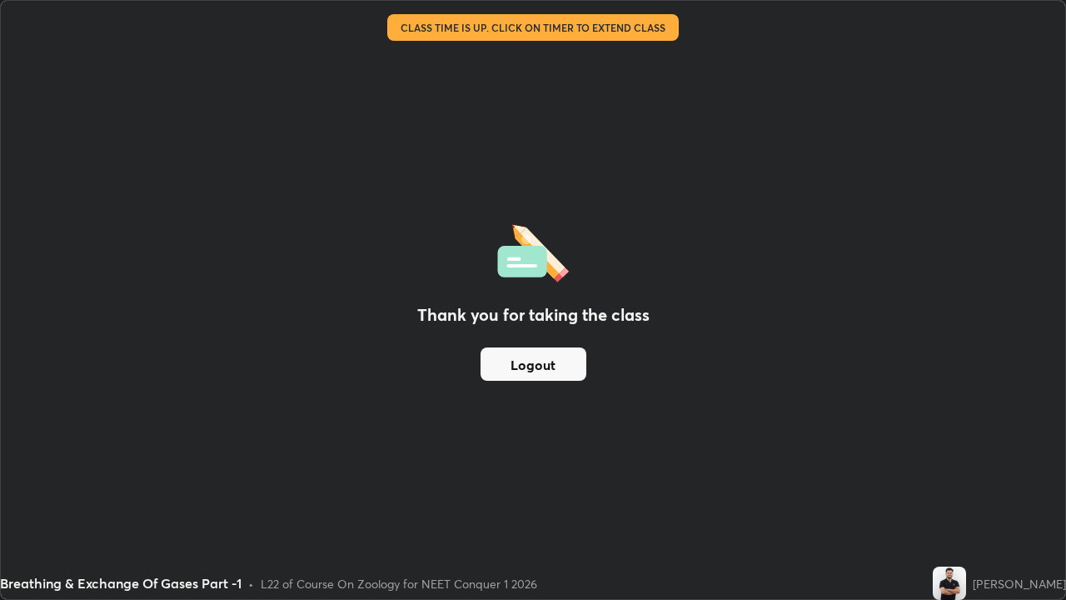
click at [562, 366] on button "Logout" at bounding box center [534, 363] width 106 height 33
